Goal: Information Seeking & Learning: Learn about a topic

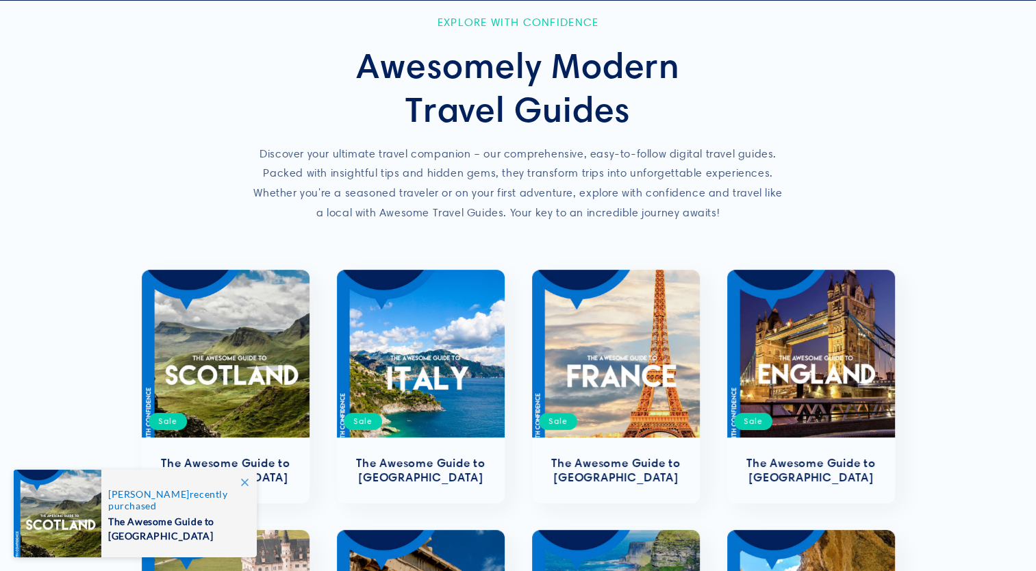
scroll to position [90, 0]
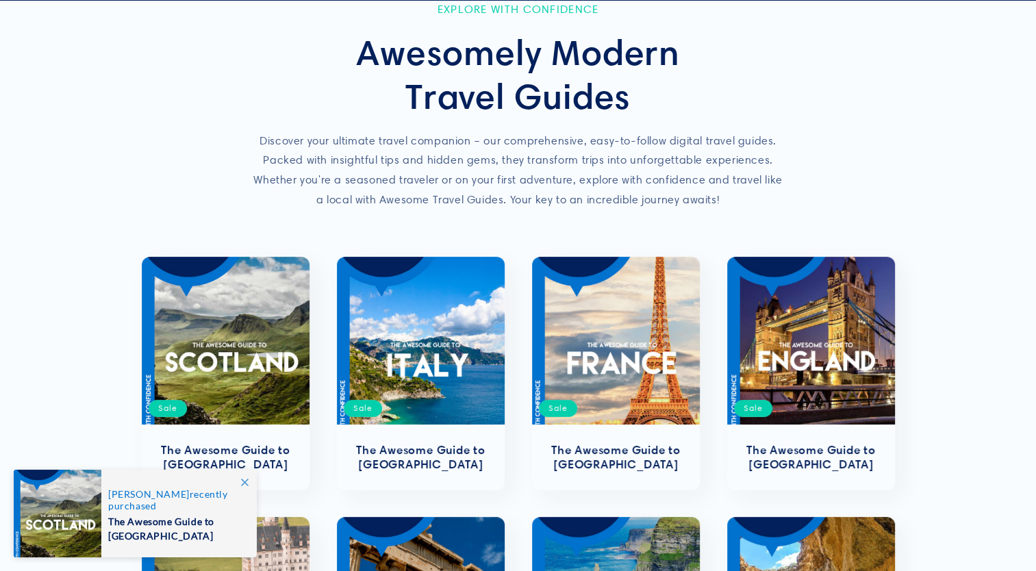
click at [241, 482] on icon at bounding box center [245, 483] width 8 height 8
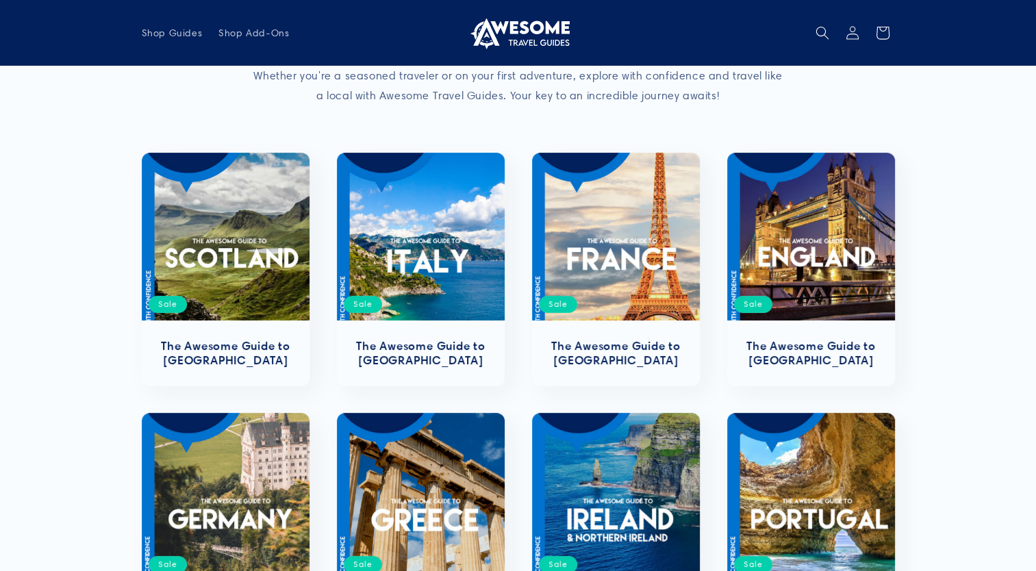
scroll to position [188, 0]
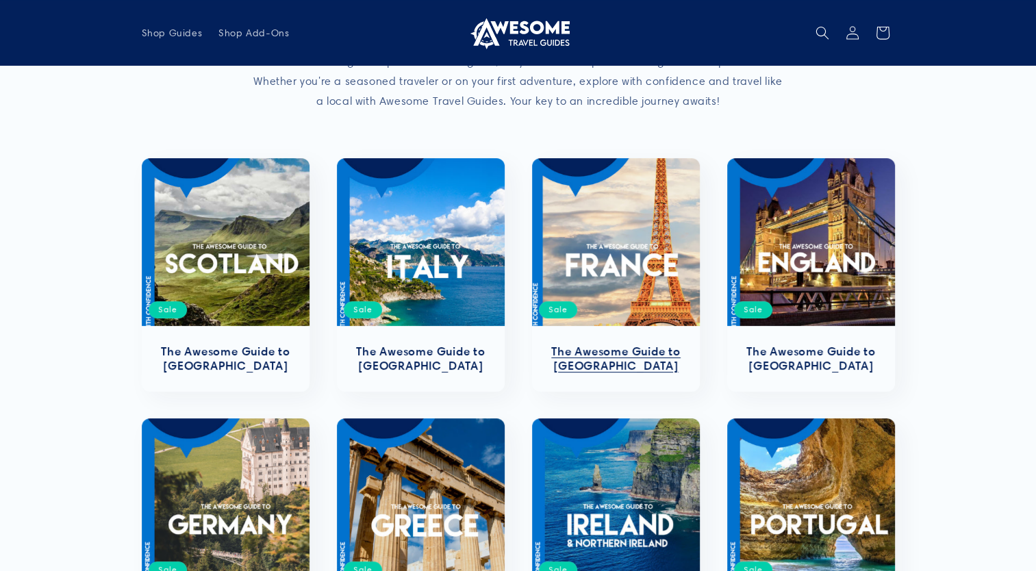
click at [623, 345] on link "The Awesome Guide to [GEOGRAPHIC_DATA]" at bounding box center [616, 359] width 140 height 29
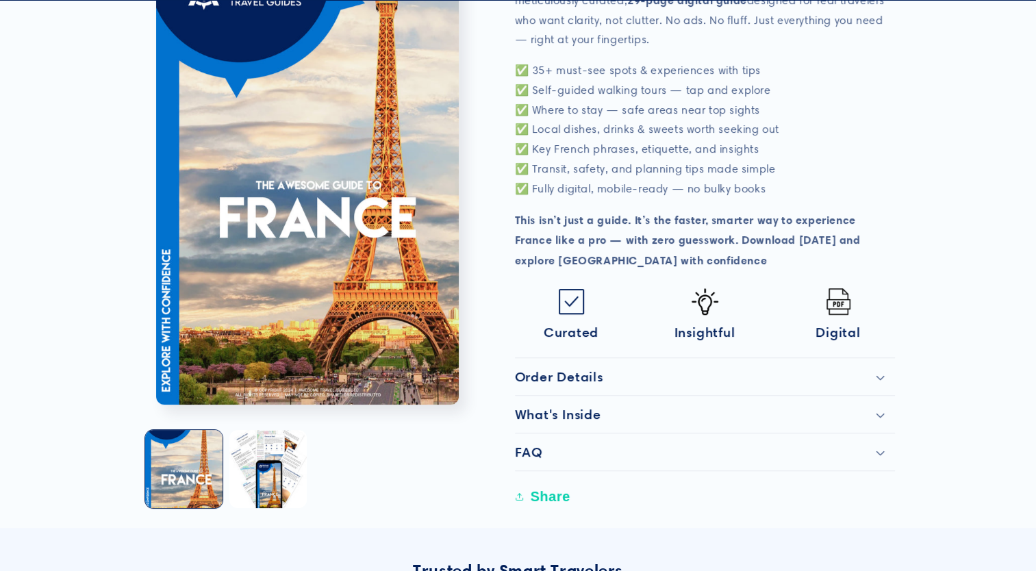
scroll to position [485, 0]
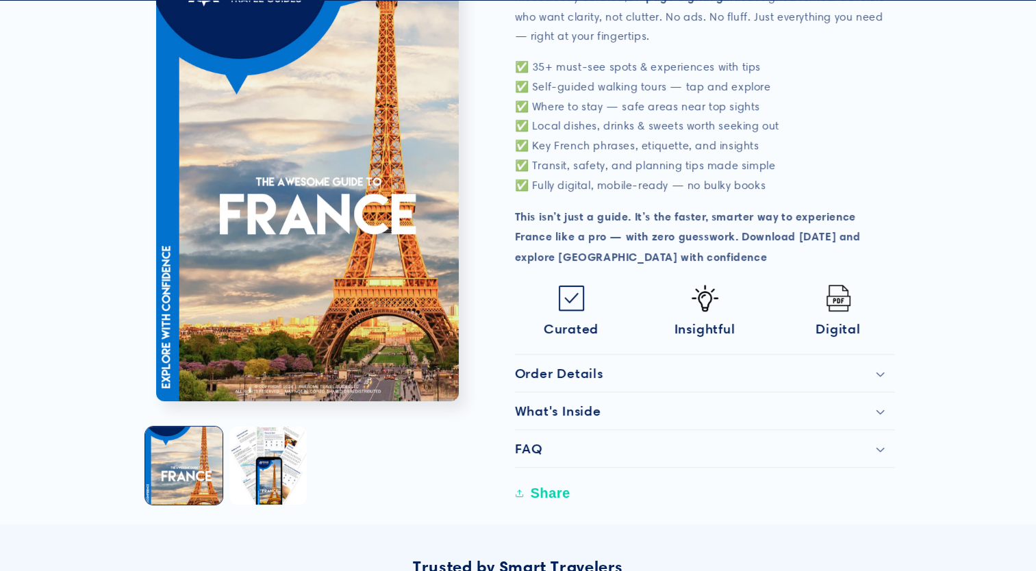
click at [542, 365] on h2 "Order Details" at bounding box center [559, 373] width 88 height 16
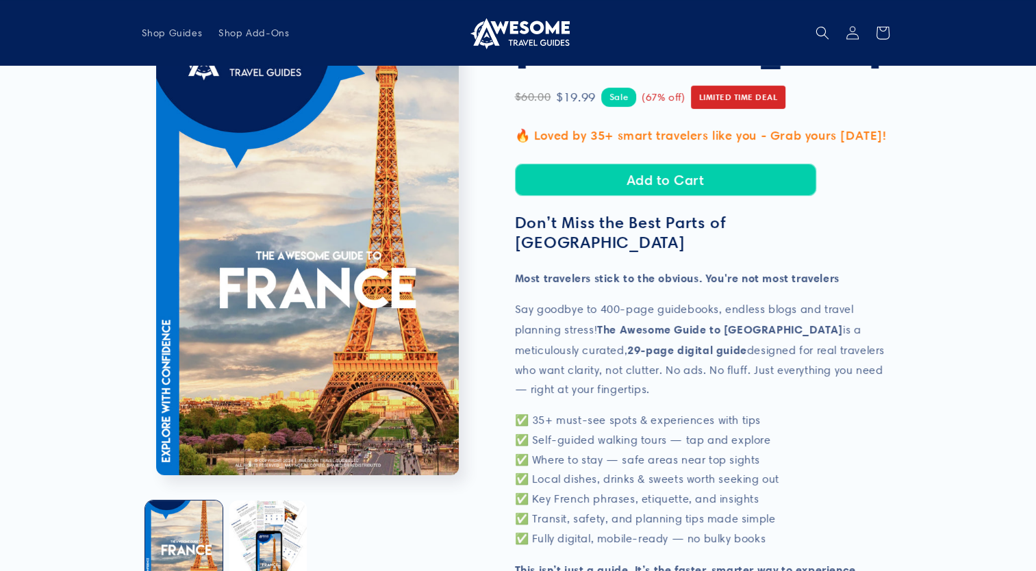
scroll to position [0, 0]
